Goal: Task Accomplishment & Management: Use online tool/utility

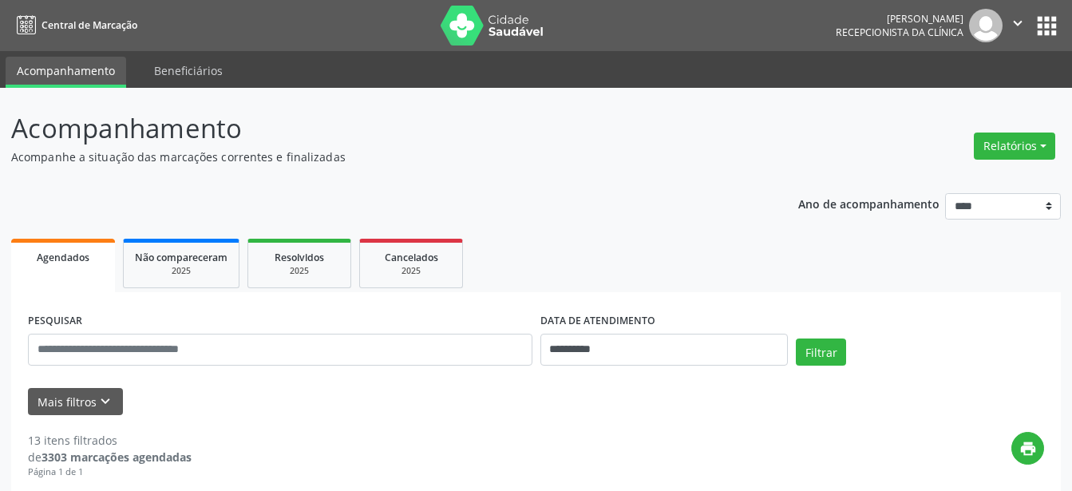
click at [1043, 149] on button "Relatórios" at bounding box center [1014, 146] width 81 height 27
click at [972, 184] on link "Agendamentos" at bounding box center [971, 180] width 172 height 22
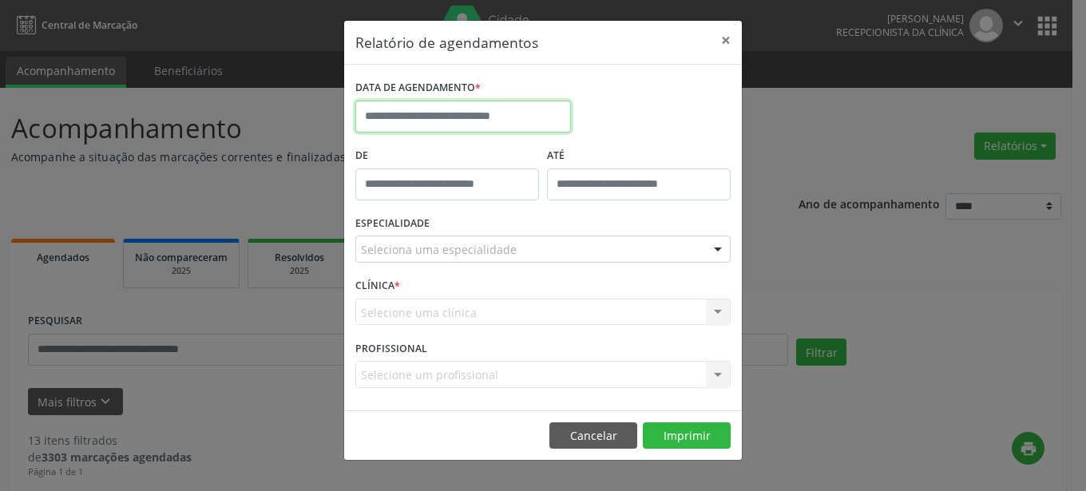
click at [512, 121] on input "text" at bounding box center [463, 117] width 216 height 32
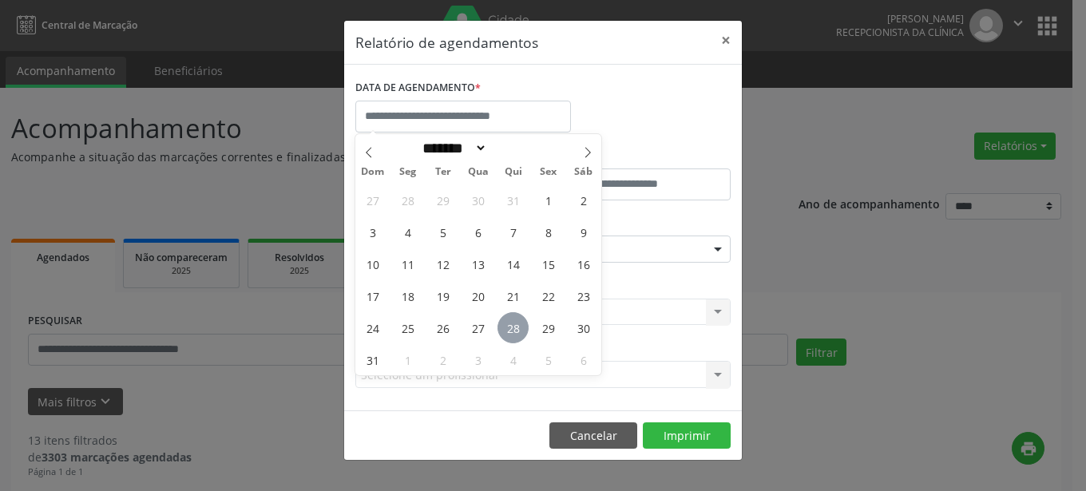
click at [509, 327] on span "28" at bounding box center [513, 327] width 31 height 31
type input "**********"
click at [509, 327] on span "28" at bounding box center [513, 327] width 31 height 31
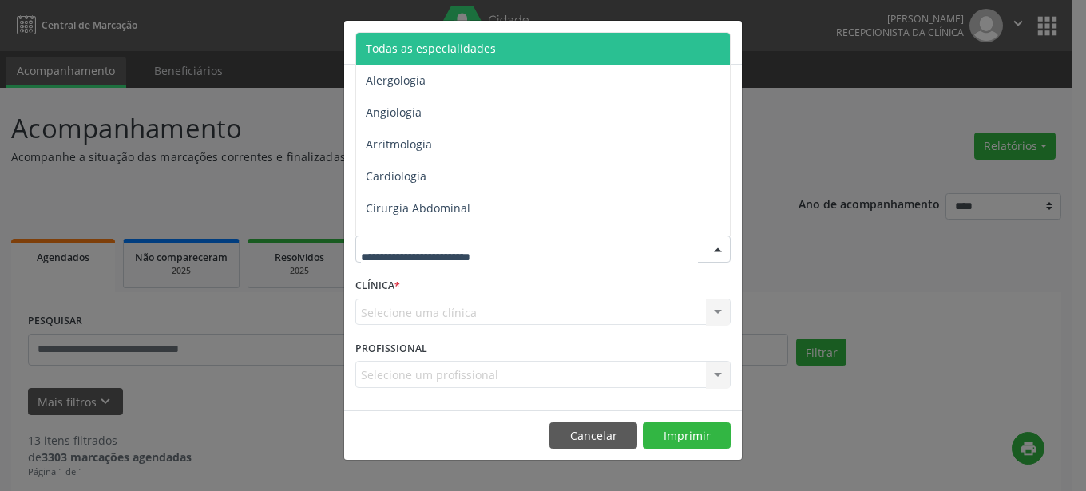
click at [723, 249] on div at bounding box center [718, 249] width 24 height 27
type input "***"
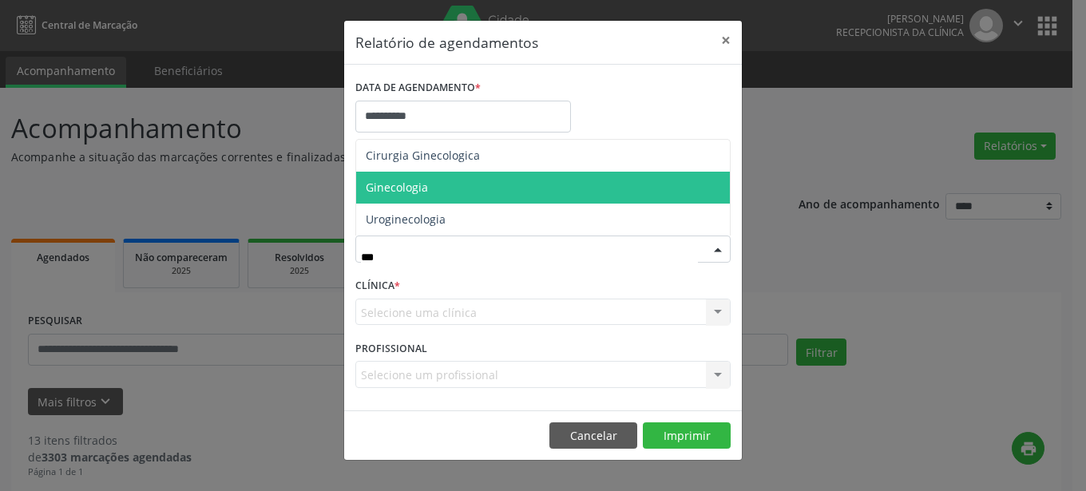
click at [442, 190] on span "Ginecologia" at bounding box center [543, 188] width 374 height 32
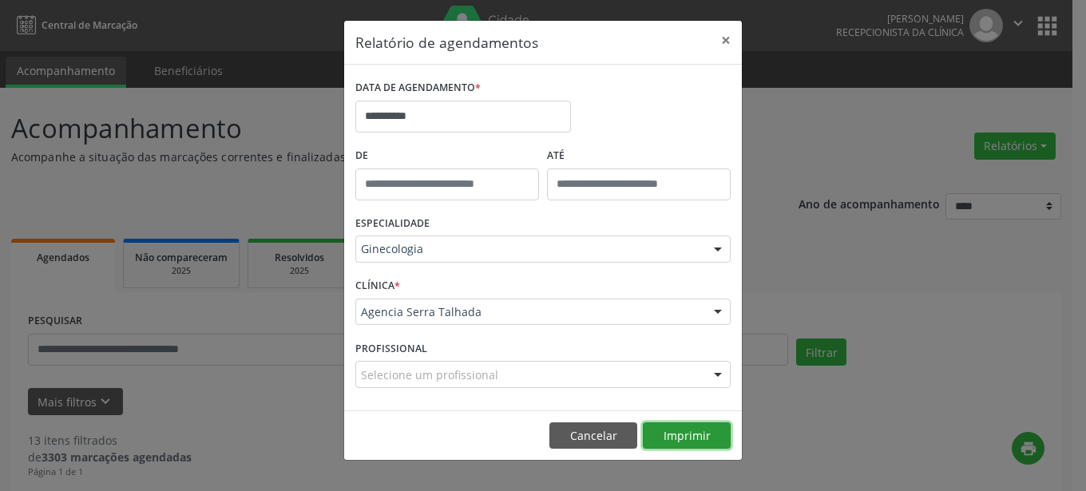
click at [672, 432] on button "Imprimir" at bounding box center [687, 435] width 88 height 27
click at [688, 434] on button "Imprimir" at bounding box center [687, 435] width 88 height 27
click at [727, 40] on button "×" at bounding box center [726, 40] width 32 height 39
